Goal: Information Seeking & Learning: Check status

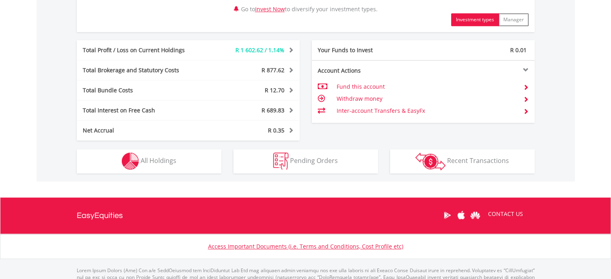
scroll to position [463, 0]
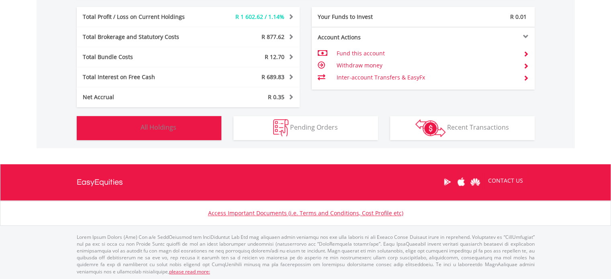
click at [181, 133] on button "Holdings All Holdings" at bounding box center [149, 128] width 145 height 24
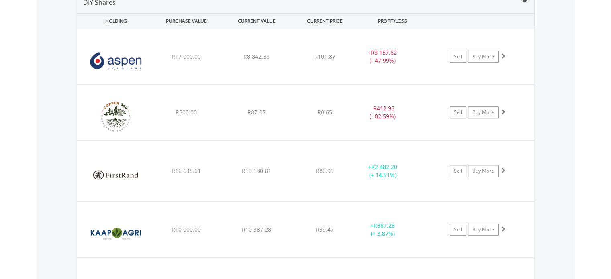
scroll to position [638, 0]
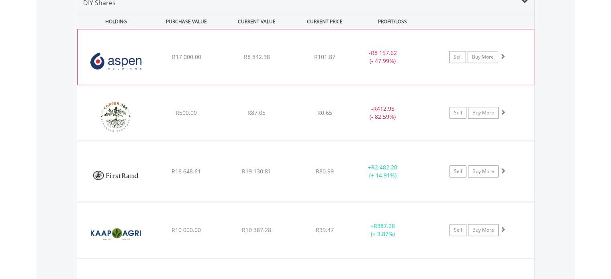
click at [185, 57] on span "R17 000.00" at bounding box center [185, 57] width 29 height 8
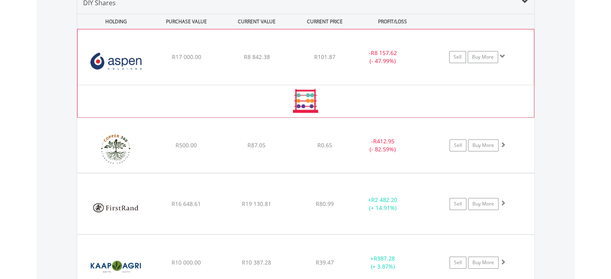
click at [185, 57] on span "R17 000.00" at bounding box center [185, 57] width 29 height 8
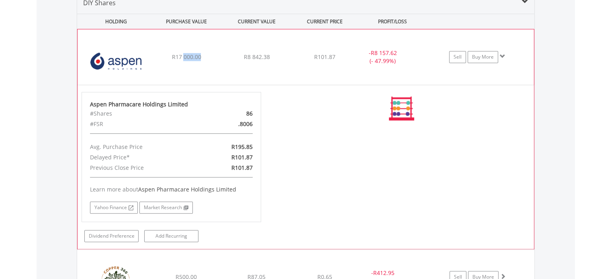
click at [198, 65] on div "﻿ Aspen Pharmacare Holdings Limited R17 000.00 R8 842.38 R101.87 - R8 157.62 (-…" at bounding box center [305, 56] width 456 height 55
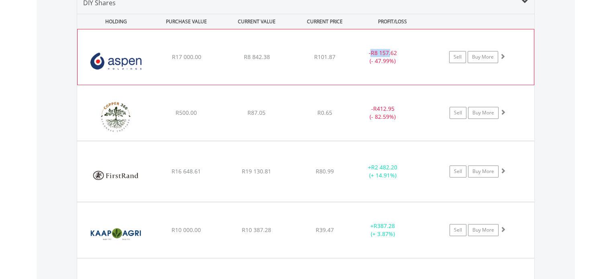
drag, startPoint x: 390, startPoint y: 49, endPoint x: 365, endPoint y: 49, distance: 25.7
click at [365, 49] on div "- R8 157.62 (- 47.99%)" at bounding box center [382, 57] width 60 height 16
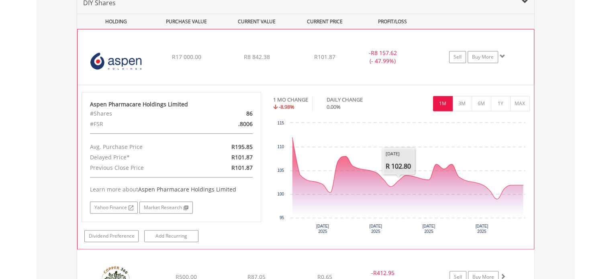
click at [424, 56] on div "- R8 157.62 (- 47.99%)" at bounding box center [392, 57] width 80 height 16
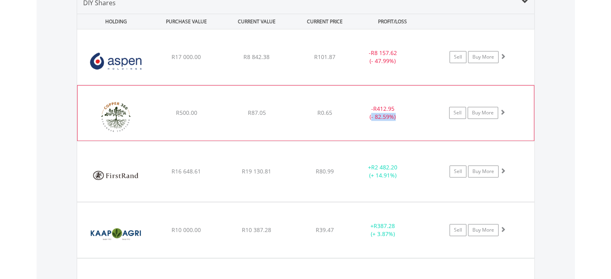
drag, startPoint x: 371, startPoint y: 115, endPoint x: 398, endPoint y: 120, distance: 28.1
click at [398, 120] on div "﻿ Copper 360 Limited R500.00 R87.05 R0.65 - R412.95 (- 82.59%) Sell Buy More" at bounding box center [305, 113] width 456 height 55
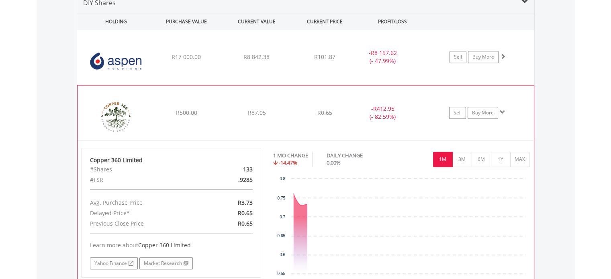
click at [347, 110] on div "R0.65" at bounding box center [325, 113] width 64 height 8
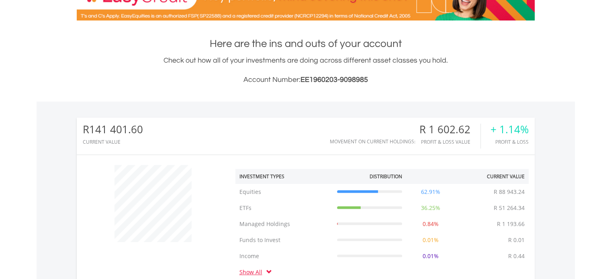
scroll to position [140, 0]
